Goal: Task Accomplishment & Management: Complete application form

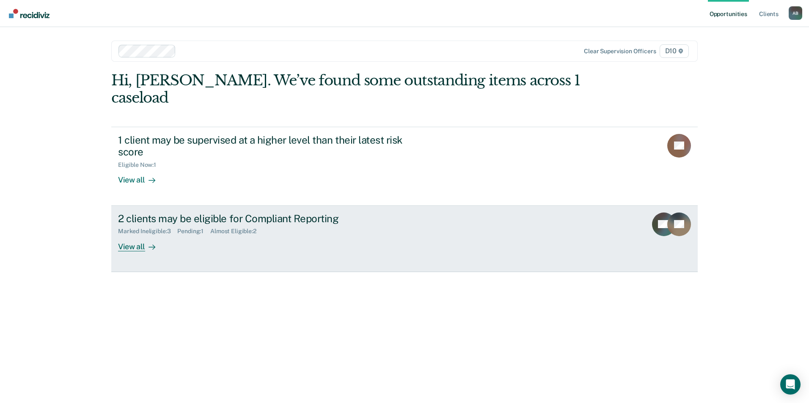
click at [197, 225] on div "Marked Ineligible : 3 Pending : 1 Almost Eligible : 2" at bounding box center [266, 230] width 297 height 11
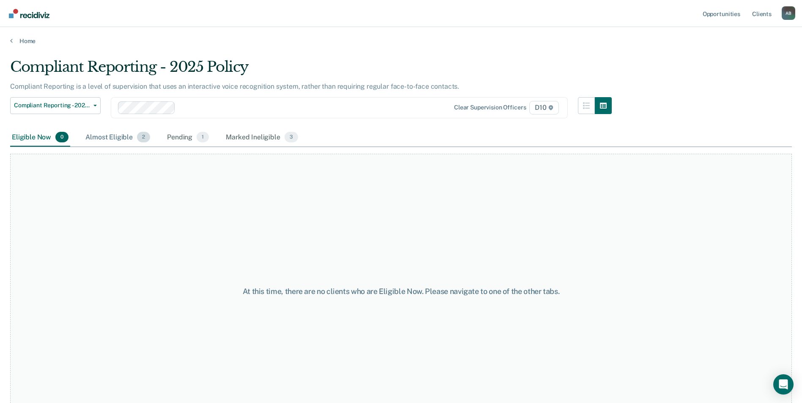
click at [122, 143] on div "Almost Eligible 2" at bounding box center [118, 138] width 68 height 19
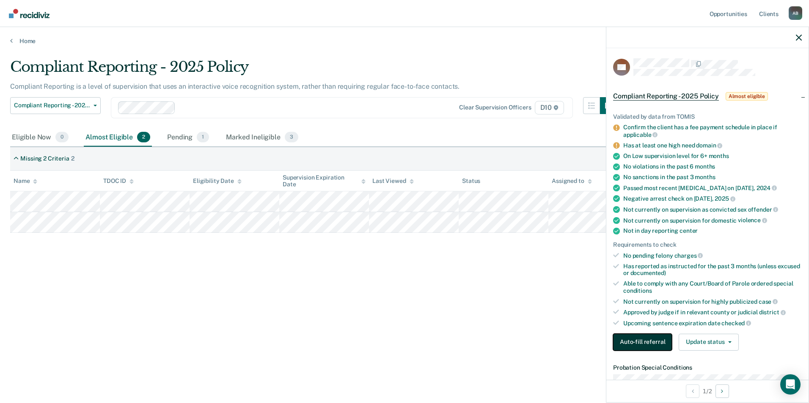
click at [654, 343] on button "Auto-fill referral" at bounding box center [642, 342] width 59 height 17
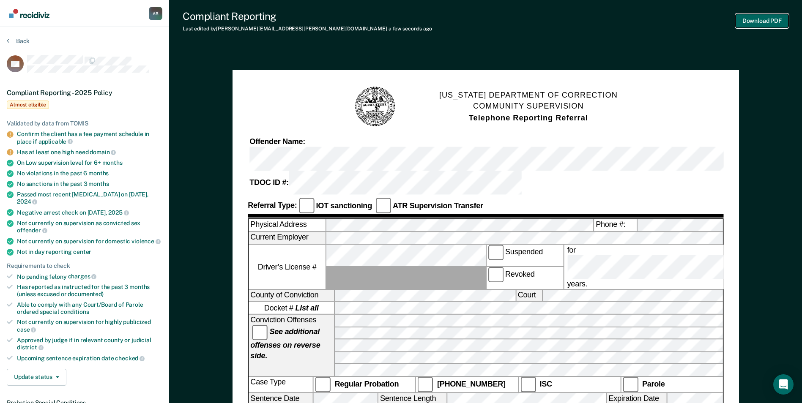
click at [761, 21] on button "Download PDF" at bounding box center [762, 21] width 53 height 14
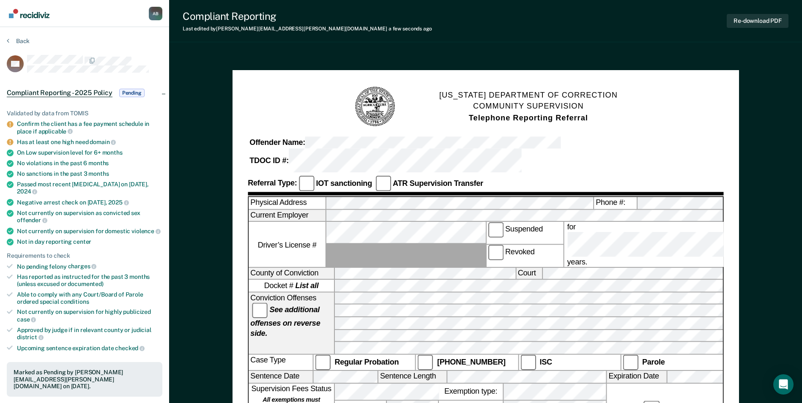
click at [702, 192] on hr at bounding box center [486, 193] width 476 height 3
click at [748, 19] on button "Re-download PDF" at bounding box center [758, 21] width 62 height 14
click at [12, 39] on button "Back" at bounding box center [18, 41] width 23 height 8
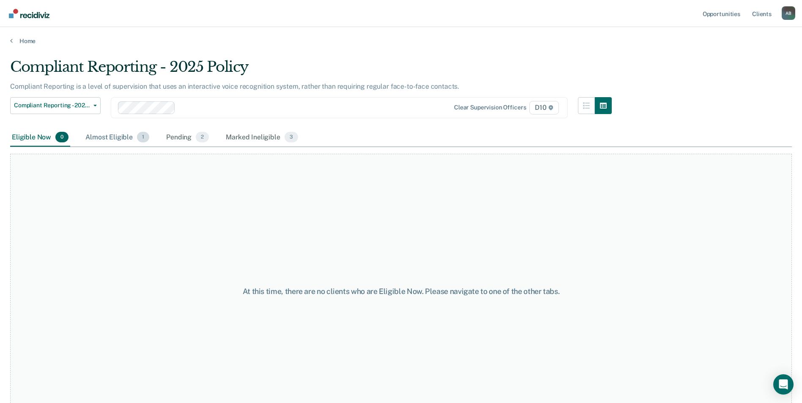
click at [134, 140] on div "Almost Eligible 1" at bounding box center [117, 138] width 67 height 19
